Goal: Navigation & Orientation: Find specific page/section

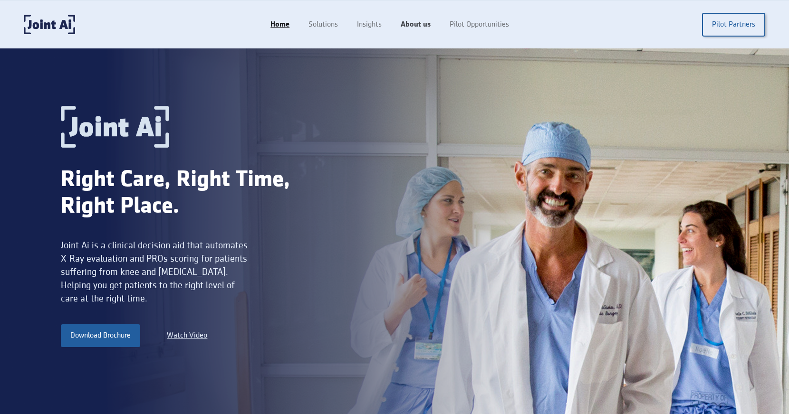
click at [409, 29] on link "About us" at bounding box center [415, 25] width 49 height 18
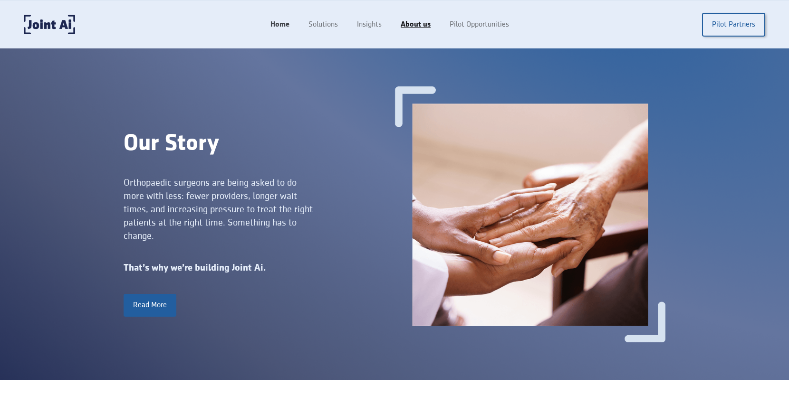
click at [277, 18] on link "Home" at bounding box center [280, 25] width 38 height 18
